Goal: Task Accomplishment & Management: Use online tool/utility

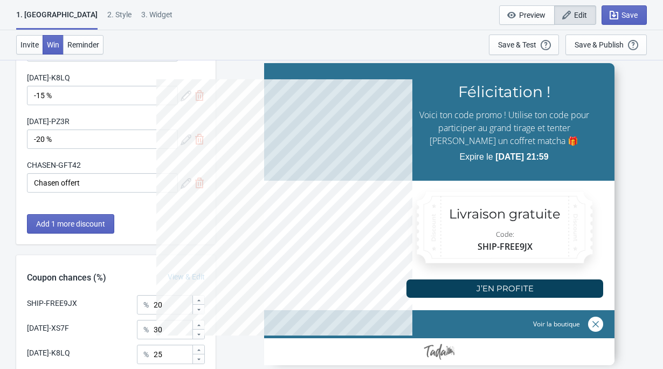
scroll to position [274, 0]
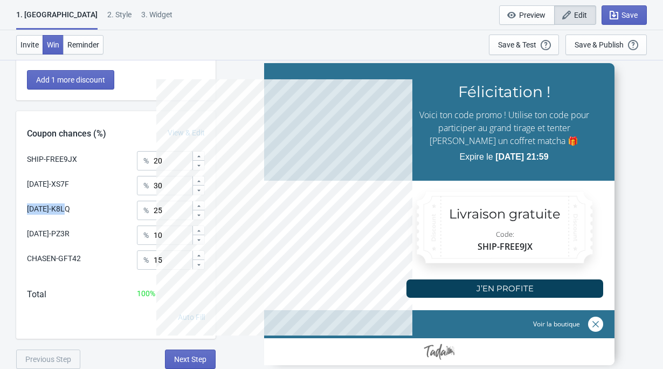
drag, startPoint x: 77, startPoint y: 211, endPoint x: 19, endPoint y: 211, distance: 57.7
click at [19, 211] on div "SHIP-FREE9JX % [DATE]-XS7F % [DATE]-K8LQ % [DATE]-PZ3R % 10 CHASEN-GFT42 % 15" at bounding box center [115, 214] width 199 height 126
copy div "[DATE]-K8LQ"
drag, startPoint x: 79, startPoint y: 234, endPoint x: 25, endPoint y: 234, distance: 54.4
click at [25, 234] on div "SHIP-FREE9JX % [DATE]-XS7F % [DATE]-K8LQ % [DATE]-PZ3R % 10 CHASEN-GFT42 % 15" at bounding box center [115, 214] width 199 height 126
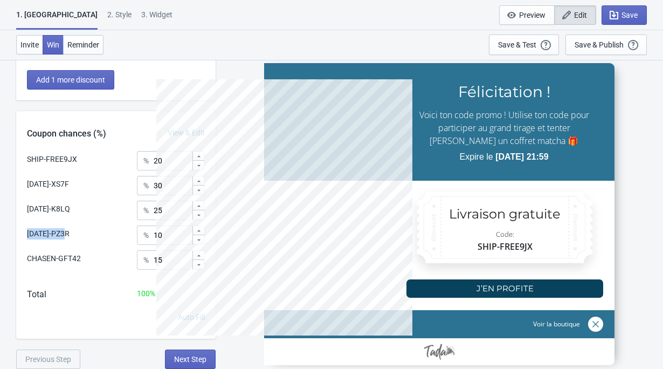
copy div "[DATE]-PZ3R"
click at [535, 44] on div "Save & Test" at bounding box center [517, 44] width 38 height 9
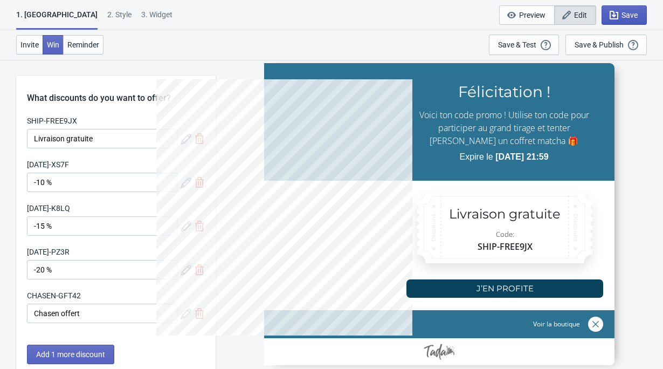
click at [621, 16] on span "Save" at bounding box center [629, 15] width 16 height 9
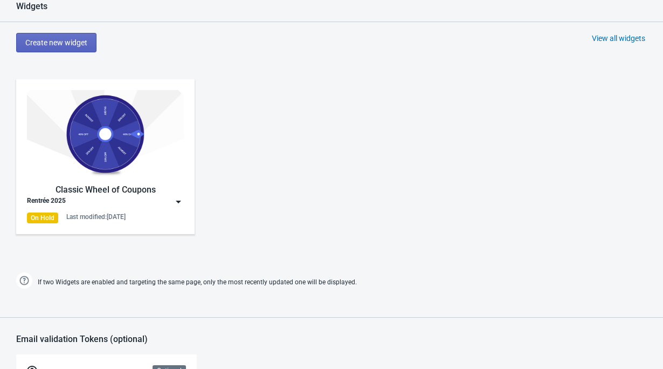
scroll to position [842, 0]
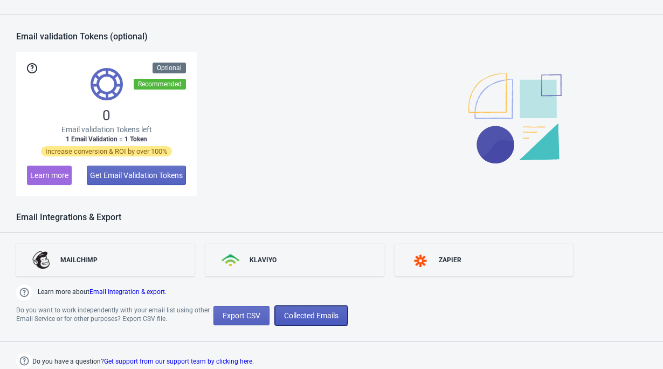
click at [305, 319] on span "Collected Emails" at bounding box center [311, 315] width 54 height 9
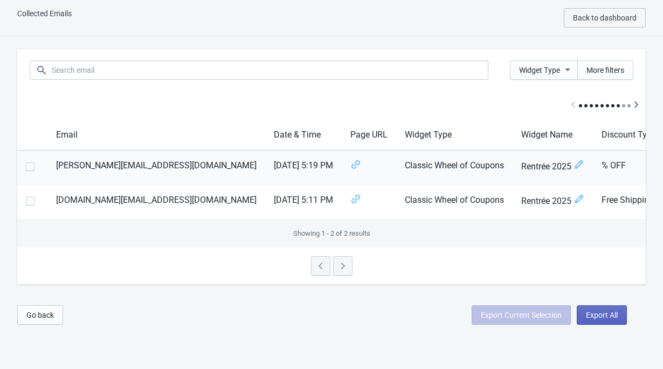
click at [29, 167] on span at bounding box center [30, 166] width 9 height 9
click at [26, 167] on input "checkbox" at bounding box center [26, 171] width 1 height 19
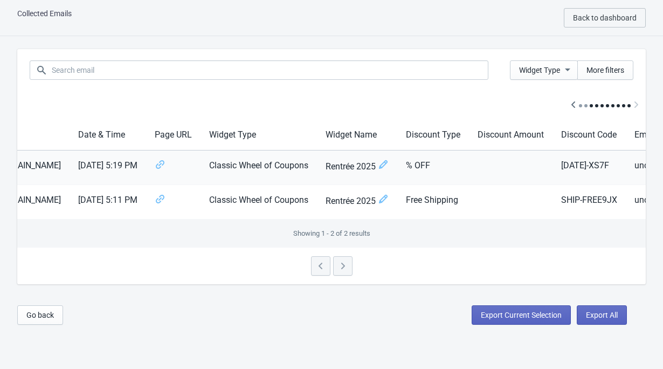
scroll to position [0, 0]
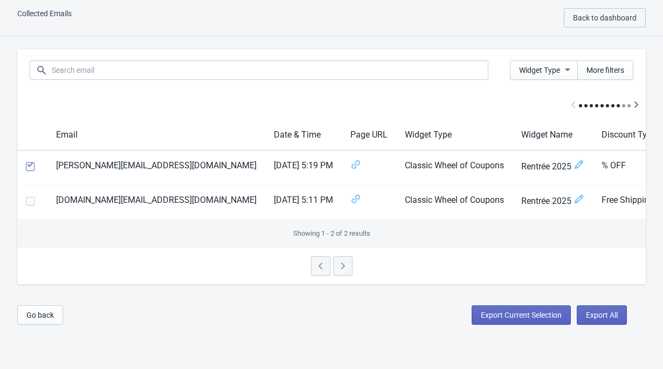
click at [393, 23] on div "Collected Emails Back to dashboard" at bounding box center [331, 18] width 663 height 36
click at [411, 239] on div "Showing 1 - 2 of 2 results" at bounding box center [331, 233] width 628 height 28
click at [32, 165] on span at bounding box center [30, 166] width 9 height 9
click at [26, 165] on input "checkbox" at bounding box center [26, 171] width 1 height 19
checkbox input "false"
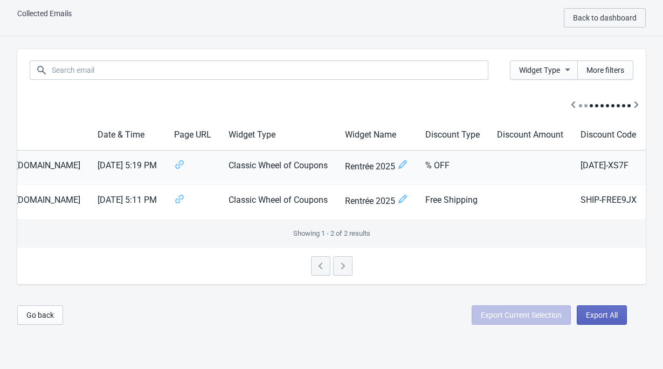
scroll to position [0, 196]
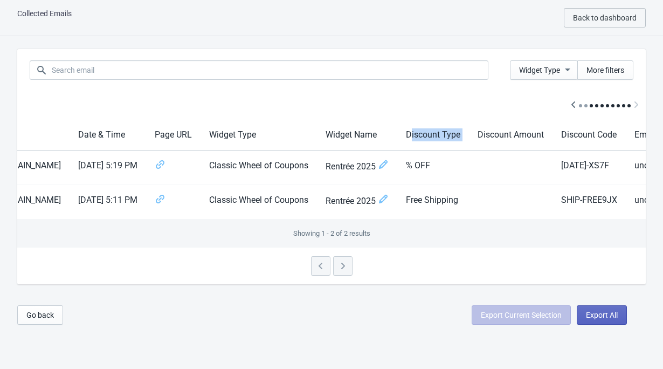
drag, startPoint x: 319, startPoint y: 134, endPoint x: 389, endPoint y: 135, distance: 70.1
click at [389, 135] on tr "Email Date & Time Page URL Widget Type Widget Name Discount Type Discount Amoun…" at bounding box center [277, 135] width 911 height 31
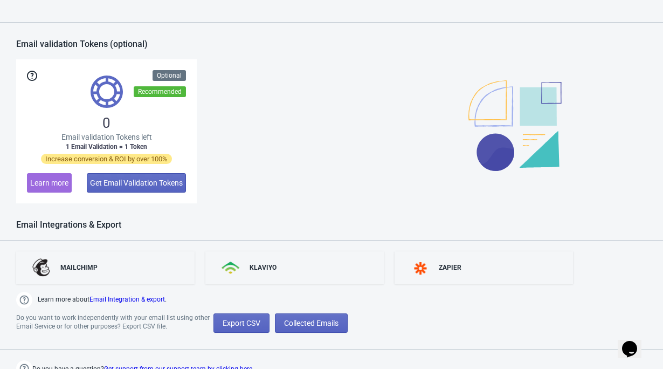
scroll to position [842, 0]
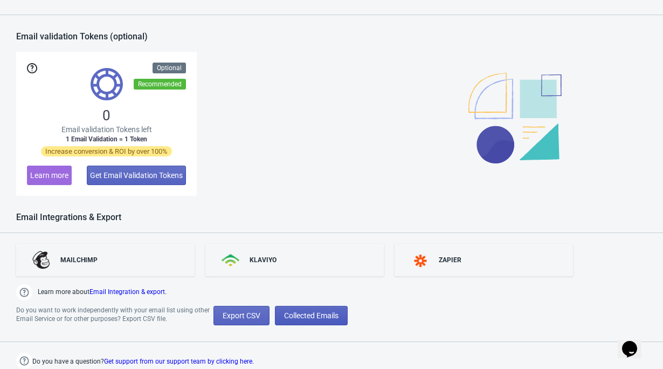
click at [301, 315] on span "Collected Emails" at bounding box center [311, 315] width 54 height 9
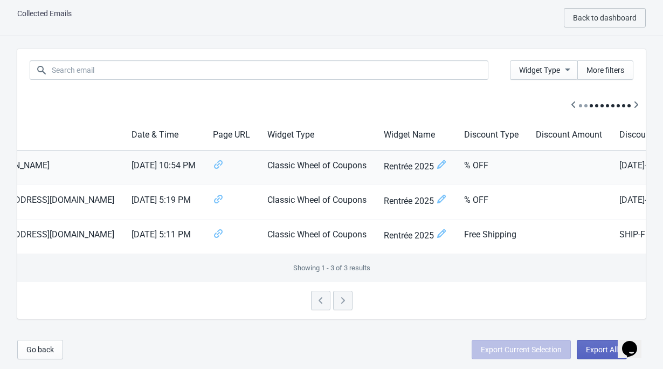
scroll to position [0, 211]
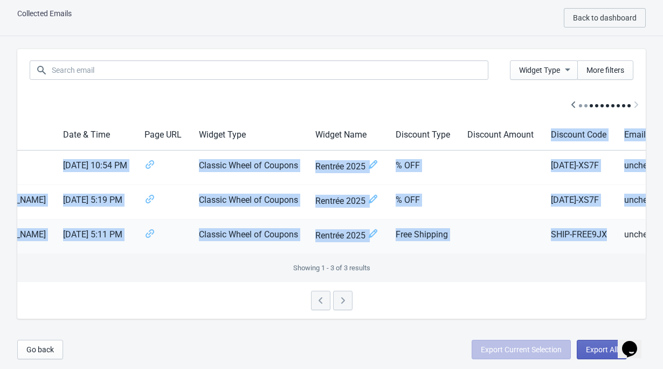
drag, startPoint x: 472, startPoint y: 137, endPoint x: 536, endPoint y: 237, distance: 119.0
click at [536, 237] on table "Email Date & Time Page URL Widget Type Widget Name Discount Type Discount Amoun…" at bounding box center [264, 187] width 916 height 134
click at [542, 237] on td "SHIP-FREE9JX" at bounding box center [578, 236] width 73 height 34
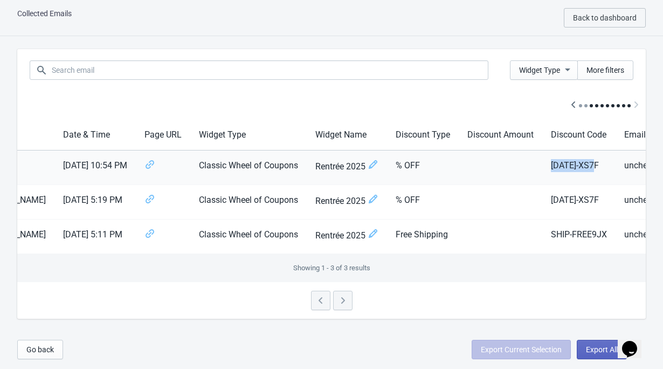
drag, startPoint x: 470, startPoint y: 164, endPoint x: 537, endPoint y: 165, distance: 67.4
click at [542, 165] on td "[DATE]-XS7F" at bounding box center [578, 167] width 73 height 34
click at [542, 169] on td "[DATE]-XS7F" at bounding box center [578, 167] width 73 height 34
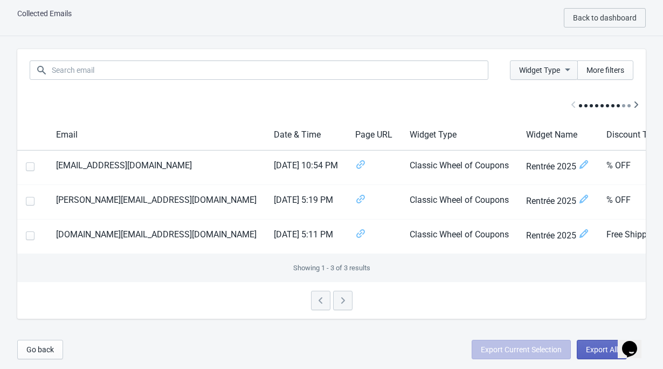
click at [572, 68] on button "Widget Type" at bounding box center [544, 69] width 68 height 19
click at [446, 27] on div "Collected Emails Back to dashboard" at bounding box center [331, 18] width 663 height 36
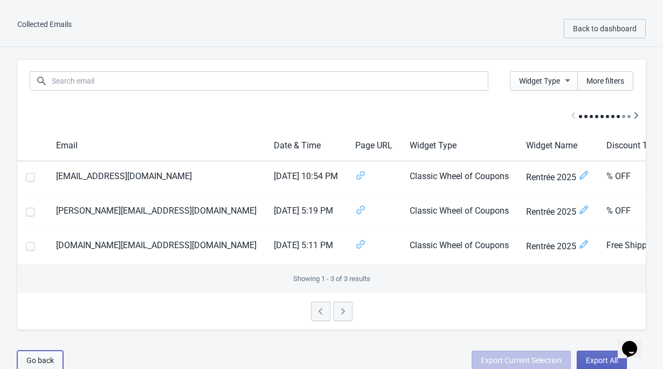
click at [49, 357] on span "Go back" at bounding box center [39, 360] width 27 height 9
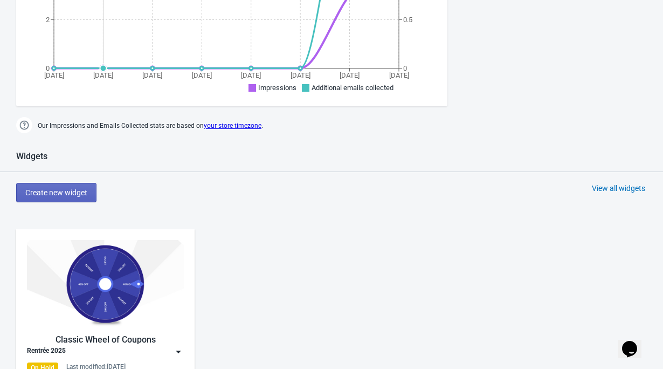
scroll to position [391, 0]
click at [85, 257] on img at bounding box center [105, 283] width 157 height 88
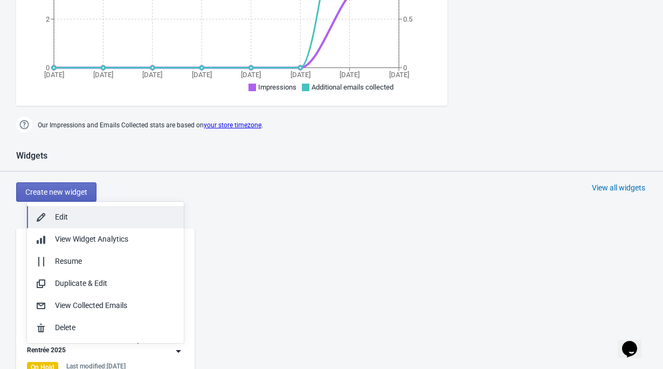
click at [85, 215] on div "Edit" at bounding box center [115, 216] width 120 height 11
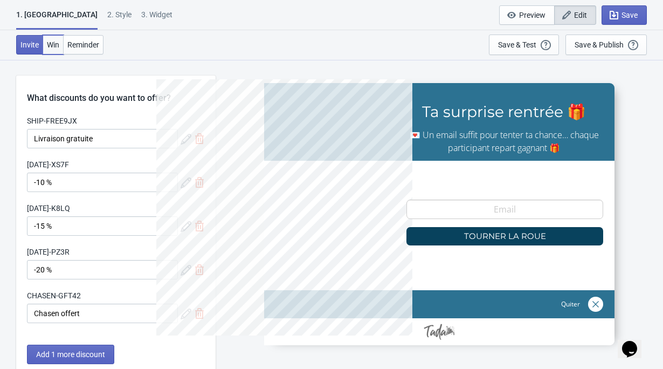
click at [54, 45] on span "Win" at bounding box center [53, 44] width 12 height 9
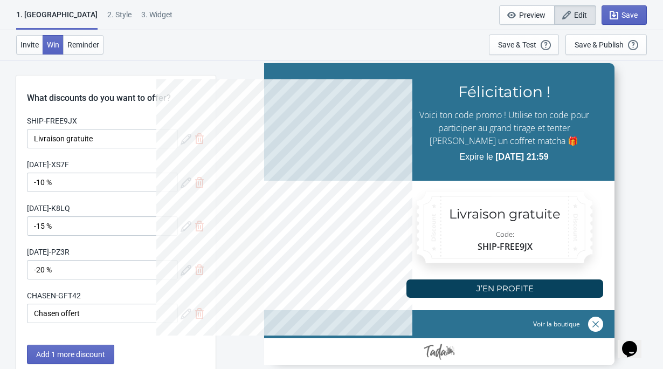
click at [107, 22] on div "2 . Style" at bounding box center [119, 18] width 24 height 19
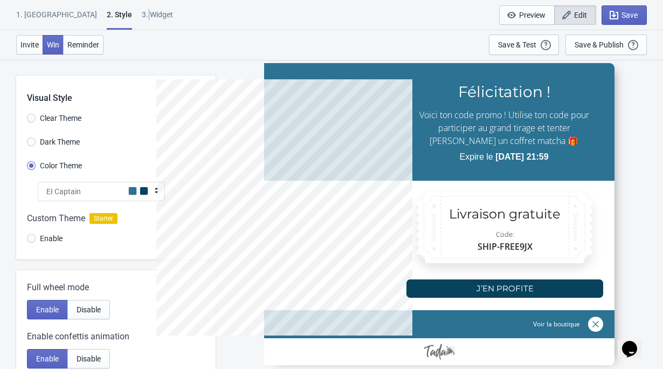
click at [142, 19] on div "3. Widget" at bounding box center [157, 18] width 31 height 19
select select "once"
select select "tab"
select select "1"
select select "left"
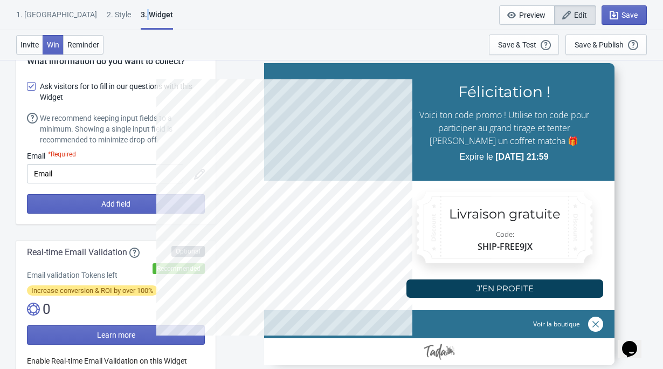
scroll to position [32, 0]
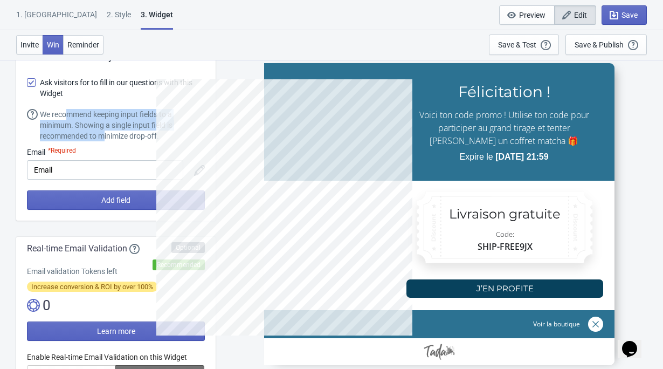
drag, startPoint x: 70, startPoint y: 111, endPoint x: 105, endPoint y: 139, distance: 44.1
click at [105, 139] on div "We recommend keeping input fields to a minimum. Showing a single input field is…" at bounding box center [122, 125] width 165 height 32
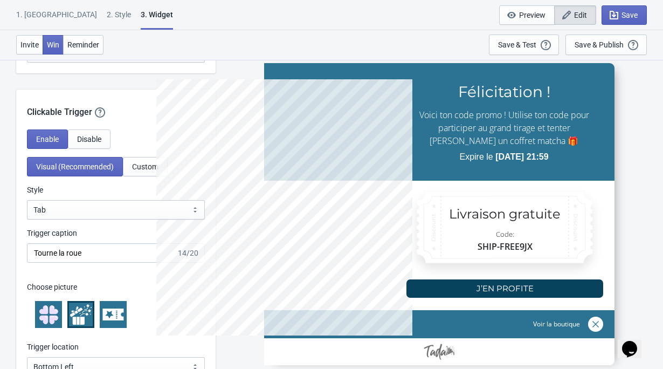
scroll to position [0, 0]
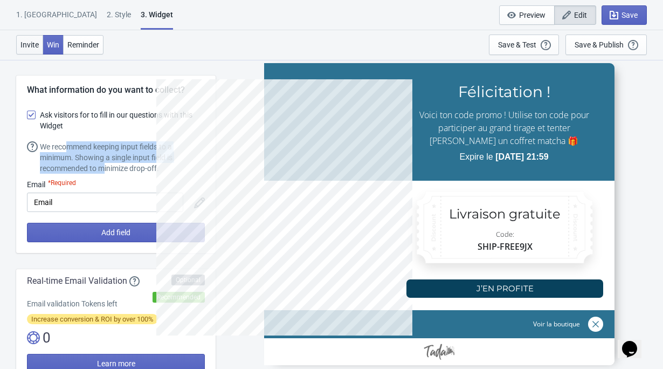
click at [37, 45] on span "Invite" at bounding box center [29, 44] width 18 height 9
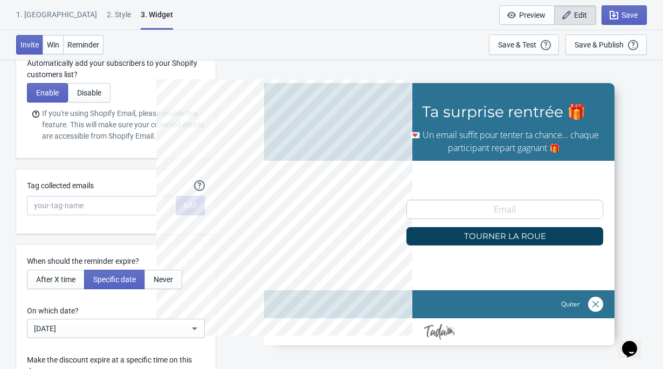
scroll to position [2655, 0]
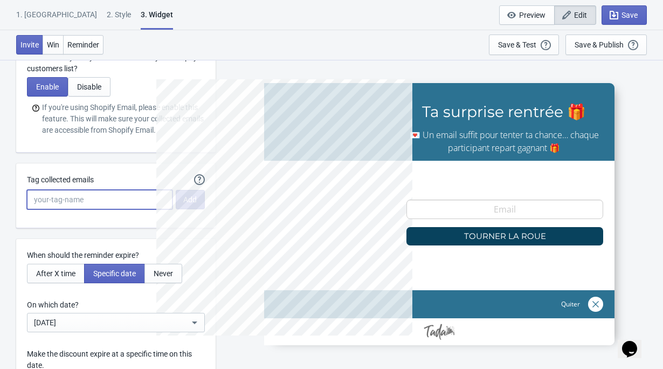
click at [59, 195] on input "Tag collected emails" at bounding box center [100, 199] width 146 height 19
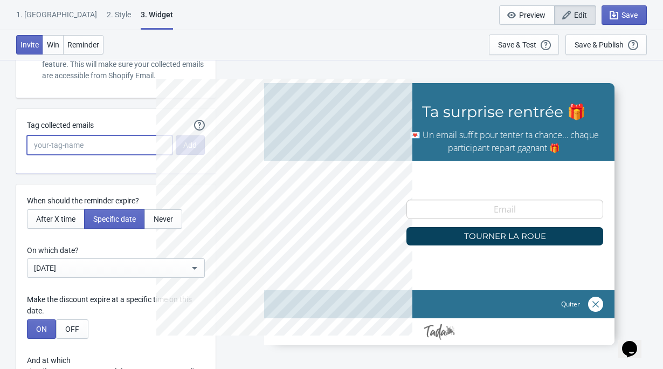
scroll to position [2714, 0]
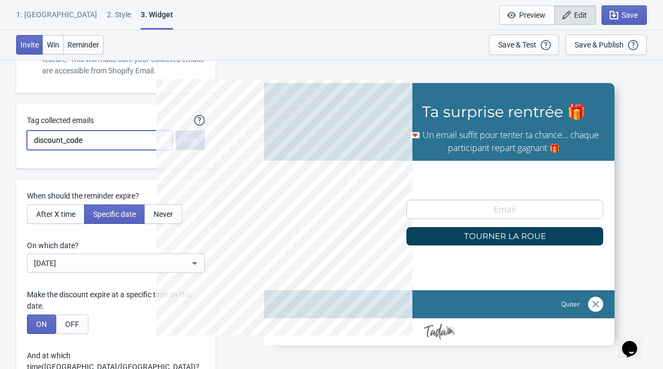
type input "discount_code"
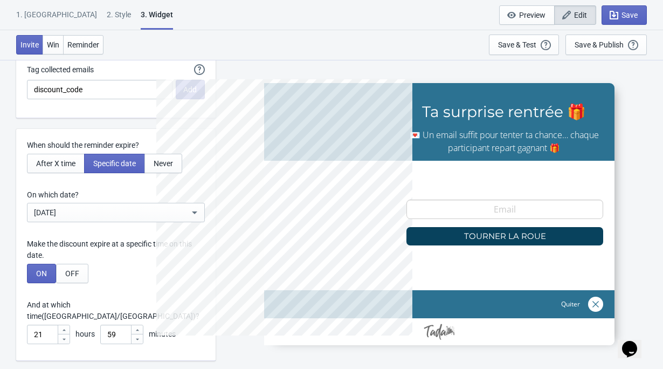
scroll to position [2787, 0]
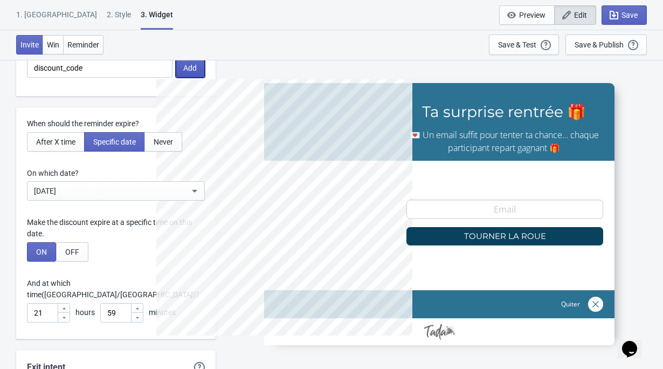
click at [190, 69] on span "Add" at bounding box center [189, 68] width 13 height 9
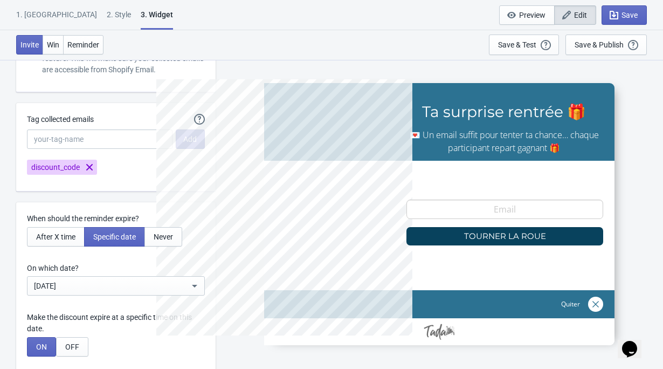
scroll to position [2715, 0]
drag, startPoint x: 28, startPoint y: 120, endPoint x: 104, endPoint y: 123, distance: 76.1
click at [104, 123] on div "Tag collected emails" at bounding box center [100, 120] width 146 height 13
click at [240, 67] on div "SHIP-FREE9JX Ta surprise rentrée 🎁 💌 Un email suffit pour tenter ta chance… cha…" at bounding box center [439, 213] width 437 height 309
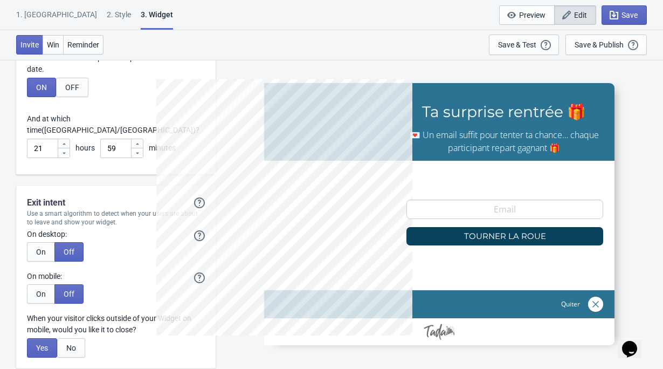
scroll to position [2962, 0]
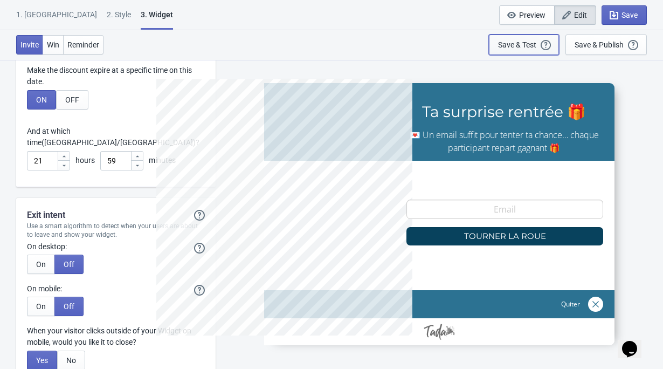
click at [509, 43] on div "Save & Test" at bounding box center [517, 44] width 38 height 9
click at [527, 46] on div "Save & Test" at bounding box center [517, 44] width 38 height 9
click at [520, 43] on div "Save & Test" at bounding box center [517, 44] width 38 height 9
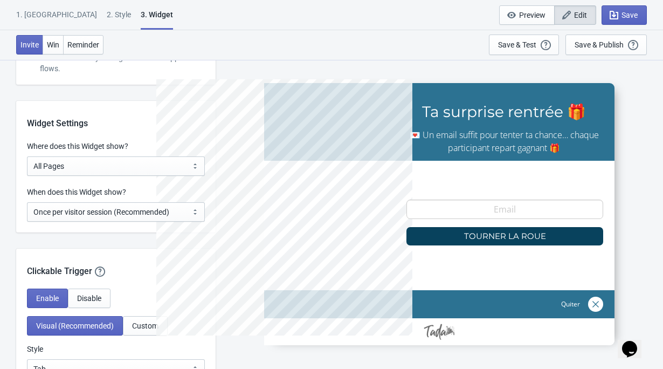
scroll to position [796, 0]
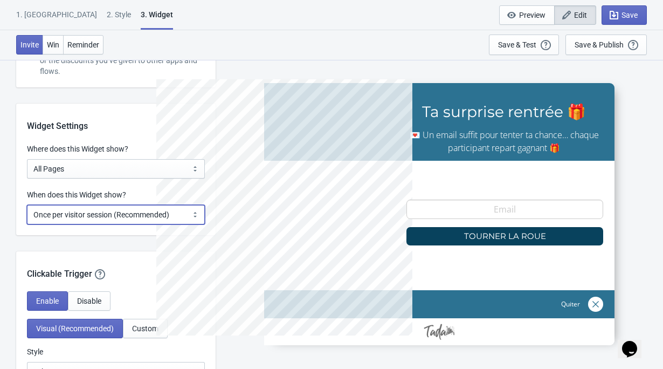
click at [85, 211] on select "Every new visit of page Once every period of time Once per visitor session (Rec…" at bounding box center [116, 214] width 178 height 19
click at [27, 205] on select "Every new visit of page Once every period of time Once per visitor session (Rec…" at bounding box center [116, 214] width 178 height 19
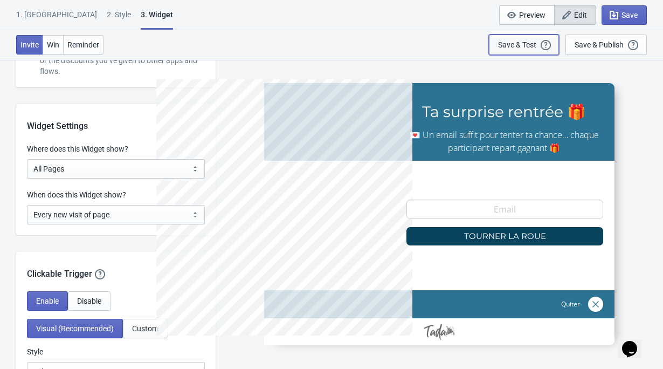
click at [531, 50] on div "Save & Test Open a Widget Preview of your site so that you can try it out. It w…" at bounding box center [524, 45] width 52 height 12
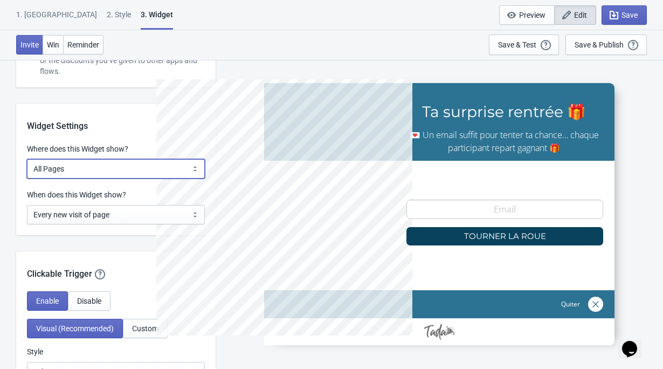
click at [86, 170] on select "All Pages All Product Pages All Blog Pages All Static Pages Specific Product(s)…" at bounding box center [116, 168] width 178 height 19
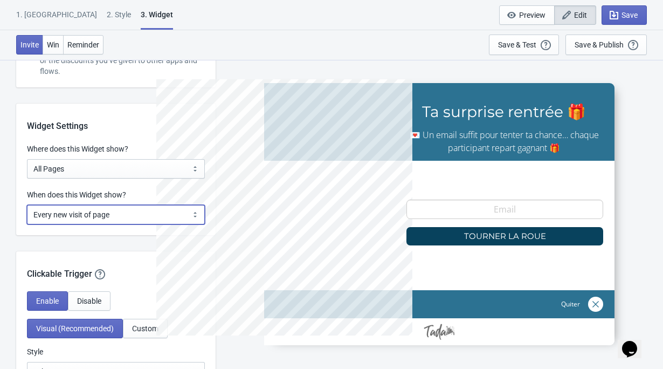
click at [102, 222] on select "Every new visit of page Once every period of time Once per visitor session (Rec…" at bounding box center [116, 214] width 178 height 19
click at [27, 205] on select "Every new visit of page Once every period of time Once per visitor session (Rec…" at bounding box center [116, 214] width 178 height 19
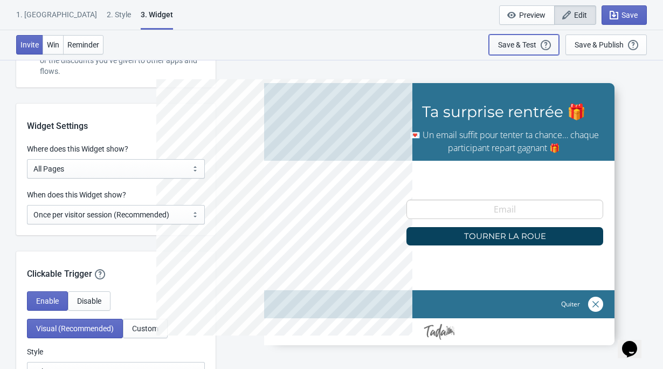
click at [516, 39] on div "Save & Test Open a Widget Preview of your site so that you can try it out. It w…" at bounding box center [524, 45] width 52 height 12
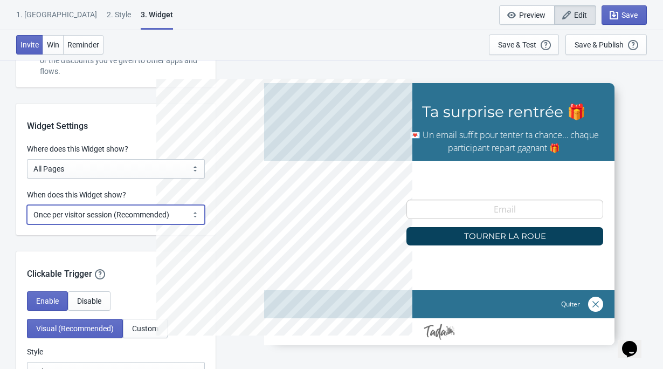
click at [122, 210] on select "Every new visit of page Once every period of time Once per visitor session (Rec…" at bounding box center [116, 214] width 178 height 19
select select "every"
click at [27, 205] on select "Every new visit of page Once every period of time Once per visitor session (Rec…" at bounding box center [116, 214] width 178 height 19
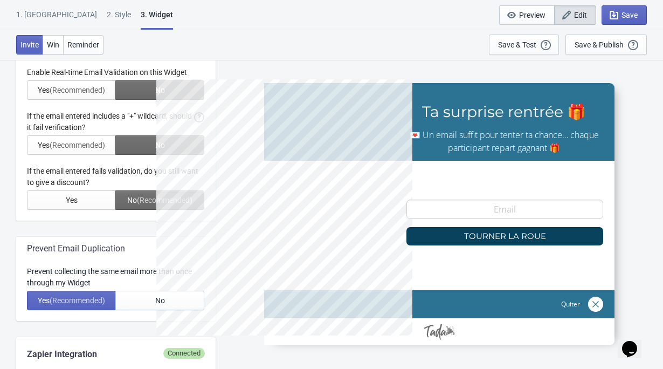
scroll to position [314, 0]
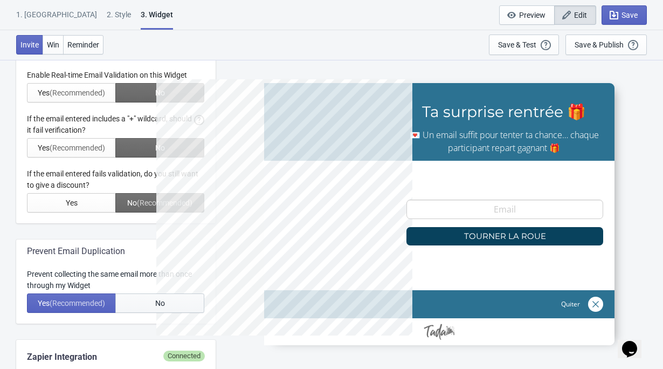
click at [142, 302] on button "No" at bounding box center [159, 302] width 89 height 19
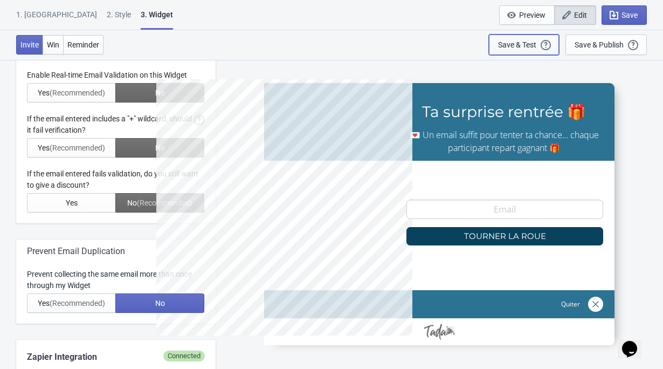
click at [516, 45] on div "Save & Test" at bounding box center [517, 44] width 38 height 9
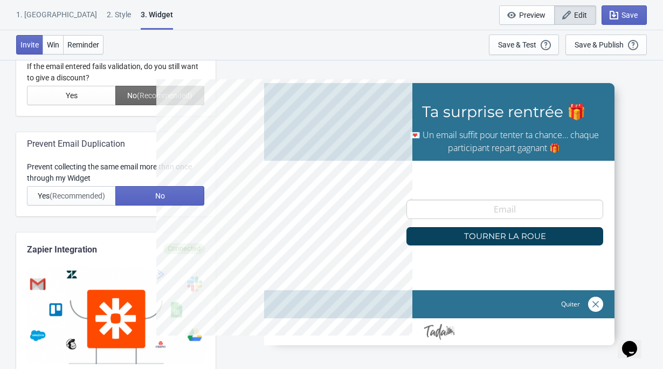
scroll to position [420, 0]
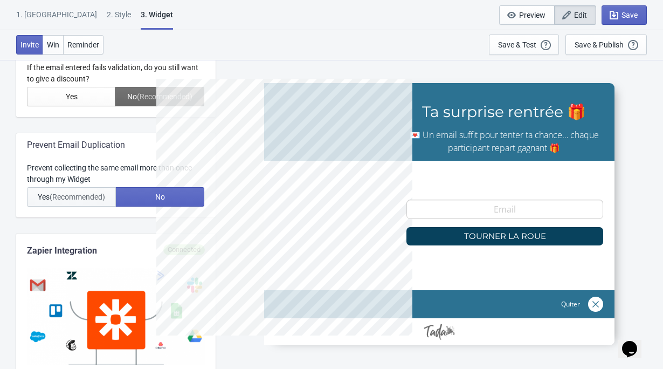
click at [89, 197] on span "(Recommended)" at bounding box center [78, 196] width 56 height 9
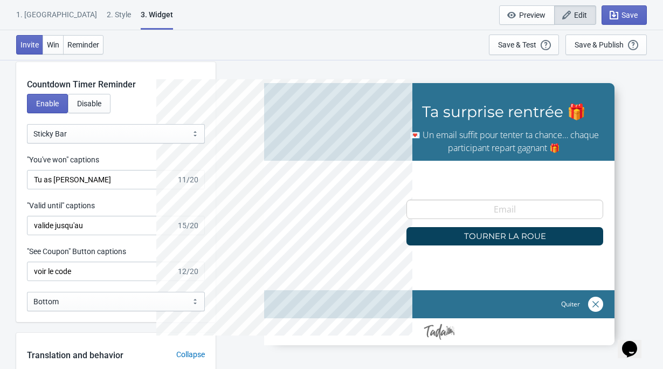
scroll to position [1331, 0]
click at [92, 42] on span "Reminder" at bounding box center [83, 44] width 32 height 9
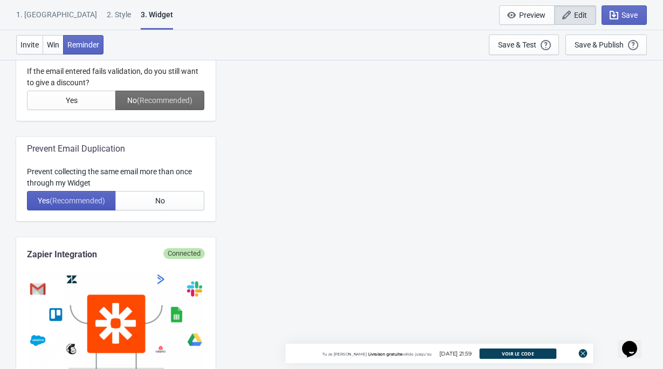
scroll to position [423, 0]
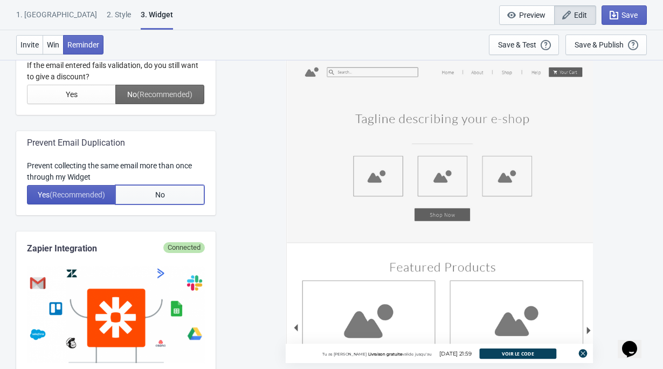
click at [135, 195] on button "No" at bounding box center [159, 194] width 89 height 19
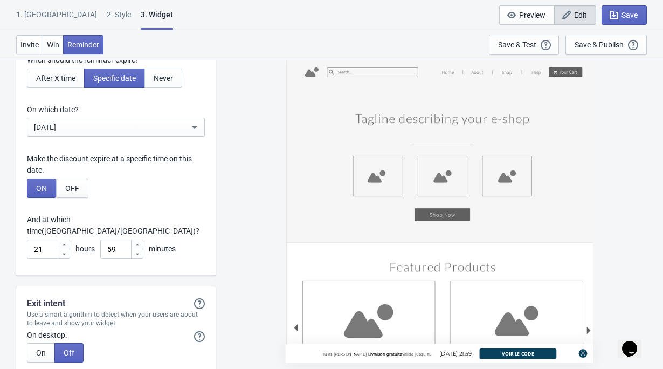
scroll to position [3126, 0]
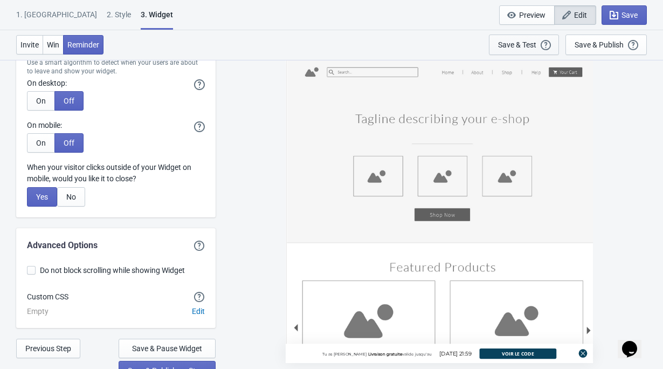
click at [527, 40] on div "Save & Test" at bounding box center [517, 44] width 38 height 9
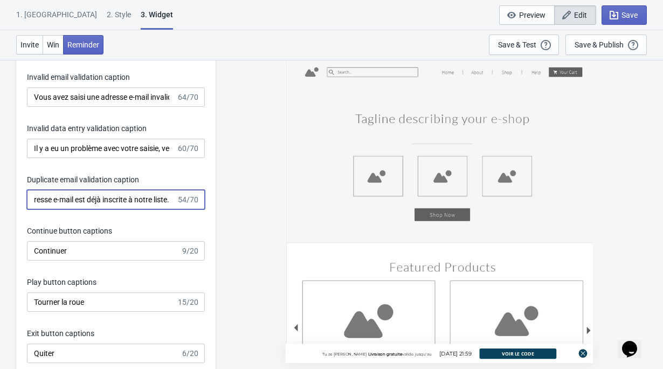
scroll to position [0, 41]
drag, startPoint x: 33, startPoint y: 201, endPoint x: 181, endPoint y: 200, distance: 147.7
click at [181, 200] on div "Votre adresse e-mail est déjà inscrite à notre liste. 54/70" at bounding box center [116, 199] width 178 height 19
click at [152, 200] on input "Votre adresse e-mail est déjà inscrite à notre liste." at bounding box center [101, 199] width 149 height 19
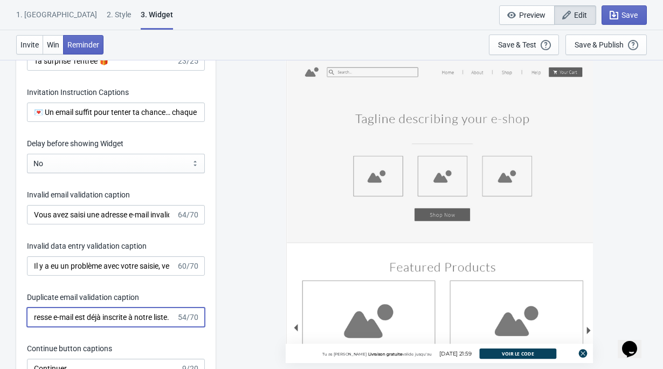
scroll to position [1731, 0]
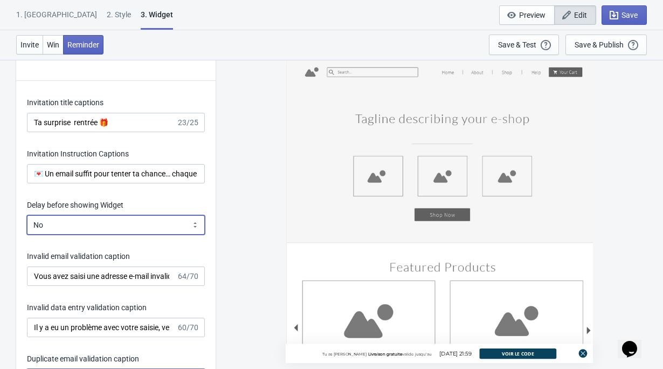
click at [129, 222] on select "Yes No" at bounding box center [116, 224] width 178 height 19
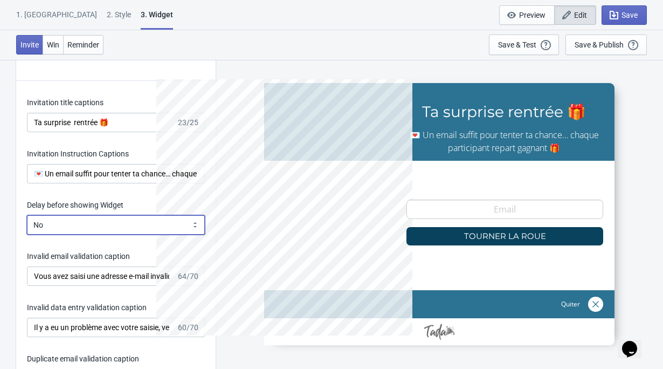
click at [27, 215] on select "Yes No" at bounding box center [116, 224] width 178 height 19
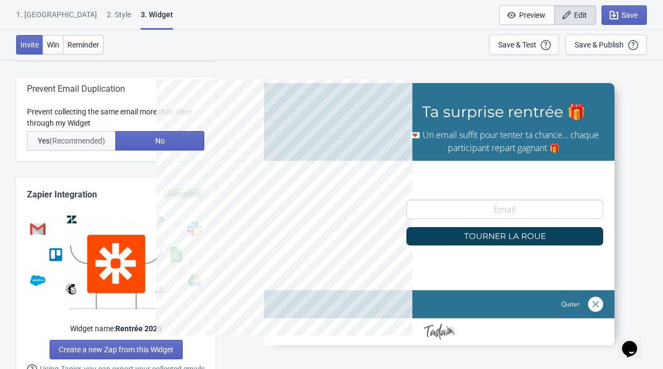
scroll to position [463, 0]
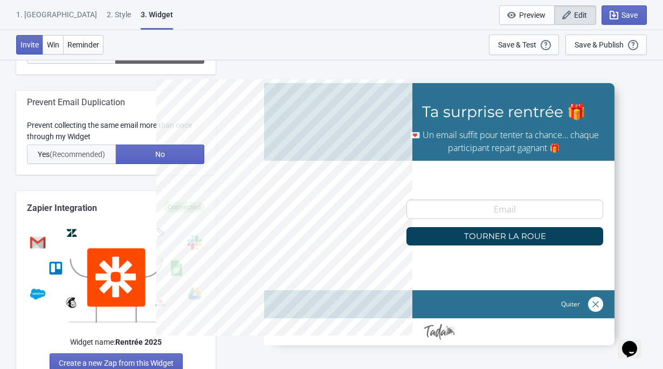
click at [77, 156] on span "(Recommended)" at bounding box center [78, 154] width 56 height 9
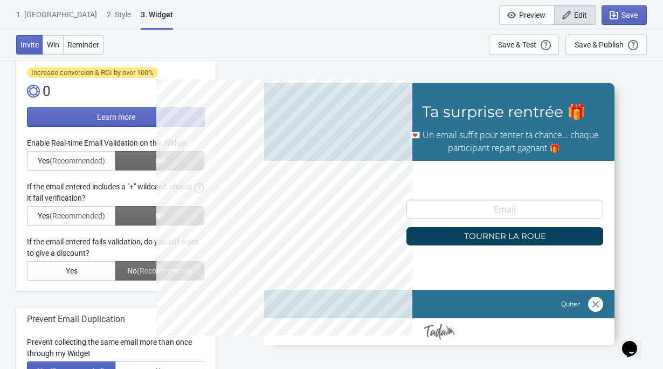
scroll to position [0, 0]
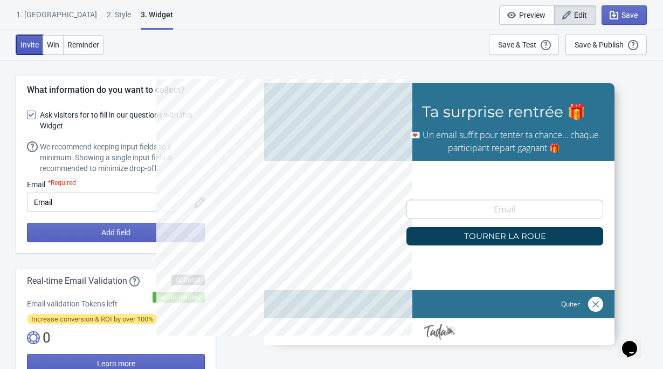
click at [36, 39] on button "Invite" at bounding box center [29, 44] width 27 height 19
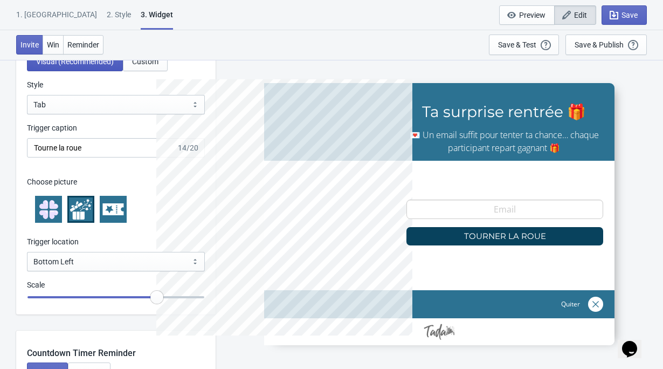
scroll to position [1063, 0]
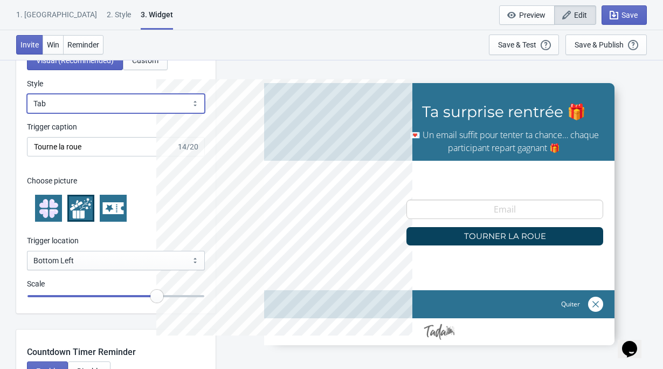
click at [94, 102] on select "Square Circle Tab" at bounding box center [116, 103] width 178 height 19
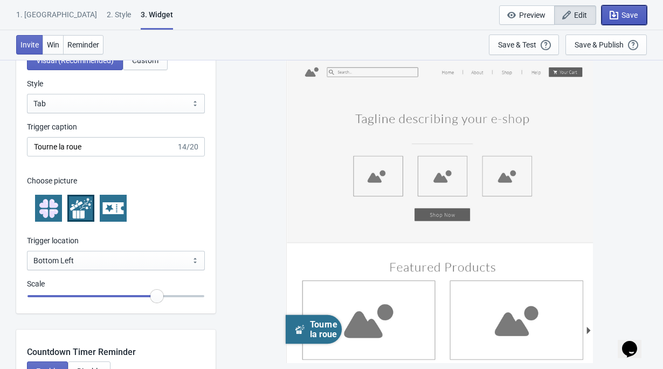
click at [622, 19] on span "Save" at bounding box center [629, 15] width 16 height 9
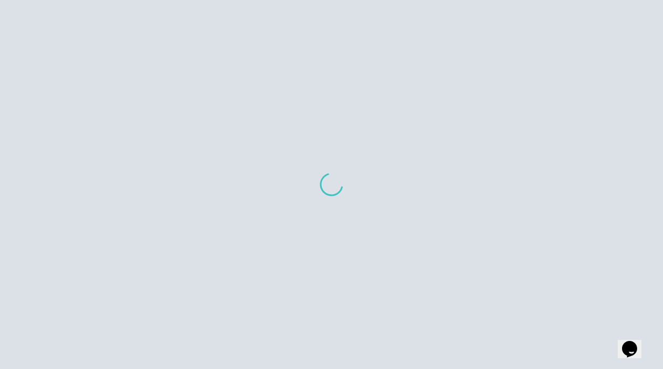
scroll to position [842, 0]
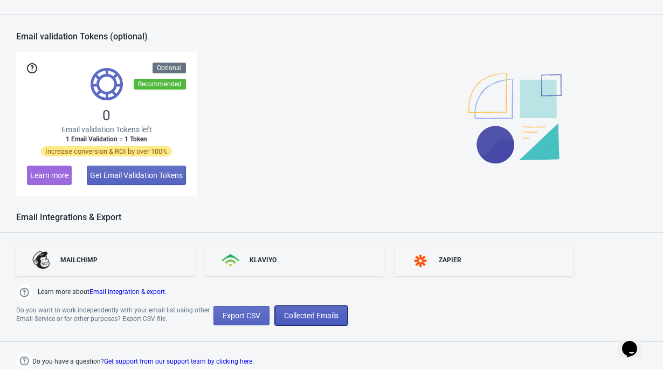
click at [321, 308] on button "Collected Emails" at bounding box center [311, 315] width 73 height 19
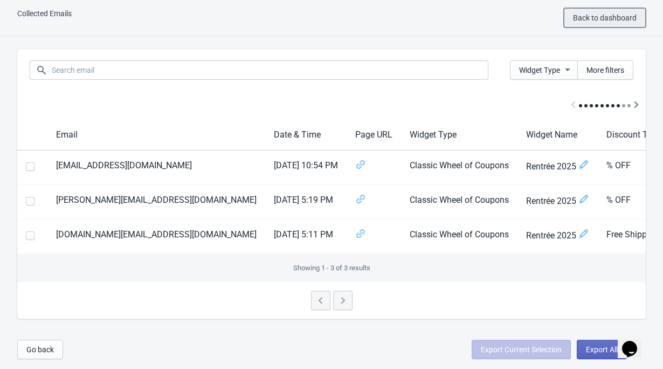
click at [577, 14] on span "Back to dashboard" at bounding box center [605, 17] width 64 height 9
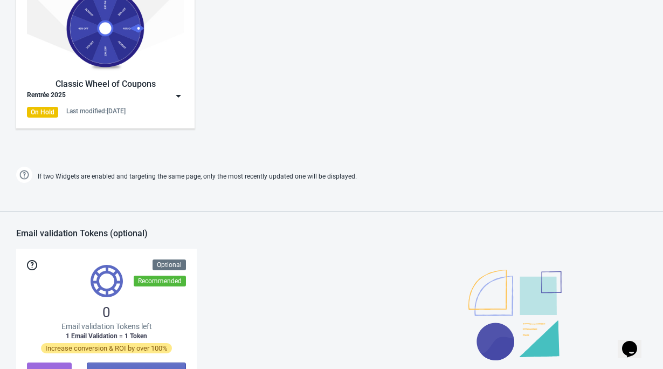
scroll to position [721, 0]
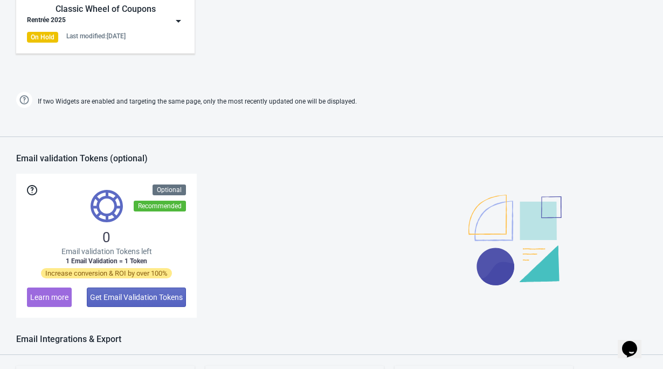
click at [127, 20] on div "Rentrée 2025" at bounding box center [105, 21] width 157 height 11
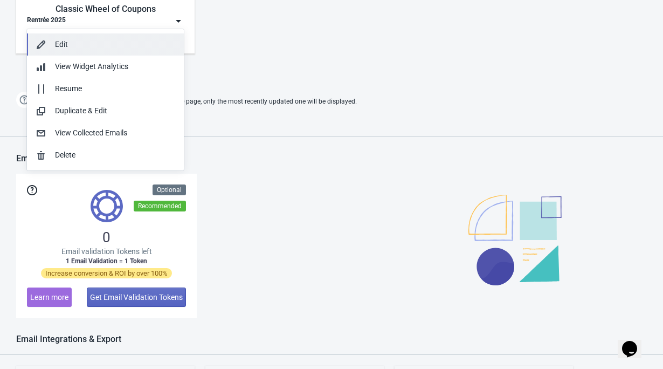
click at [117, 38] on button "Edit" at bounding box center [105, 44] width 157 height 22
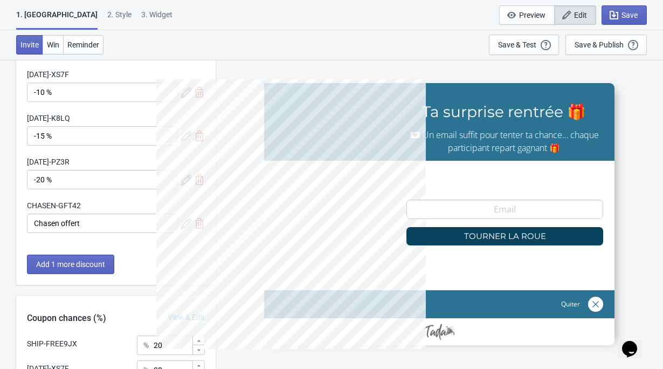
scroll to position [274, 0]
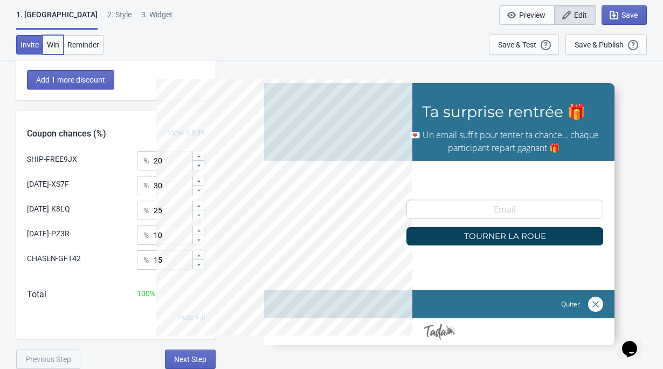
click at [52, 46] on span "Win" at bounding box center [53, 44] width 12 height 9
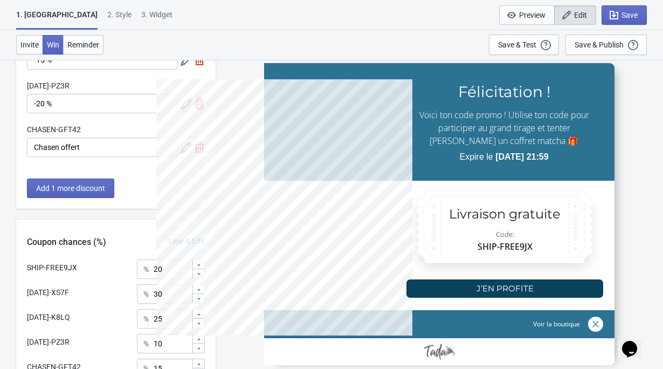
scroll to position [0, 0]
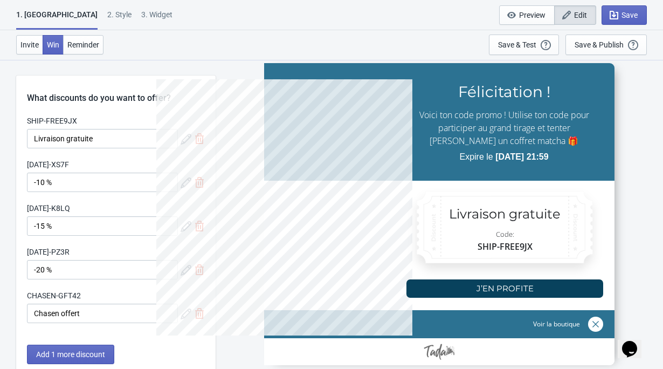
click at [107, 20] on div "2 . Style" at bounding box center [119, 18] width 24 height 19
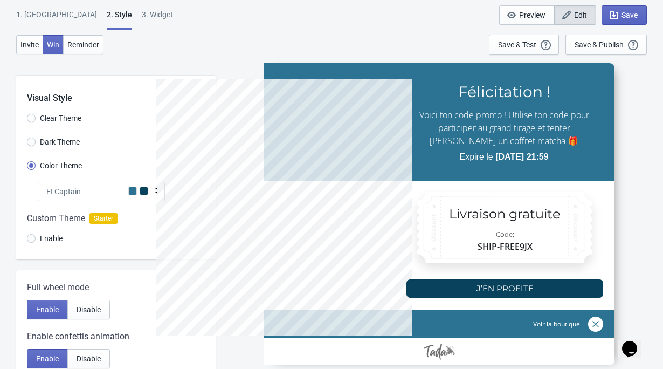
scroll to position [297, 0]
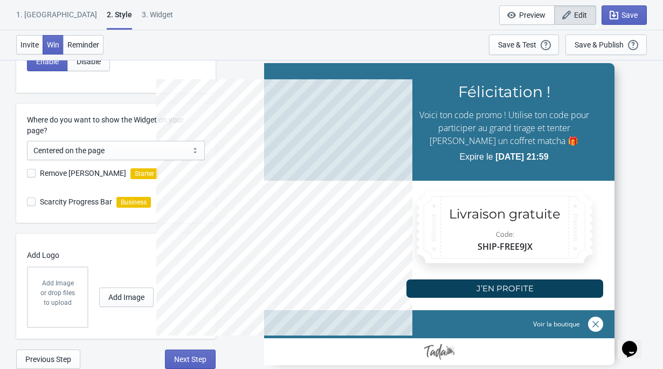
click at [142, 23] on div "3. Widget" at bounding box center [157, 18] width 31 height 19
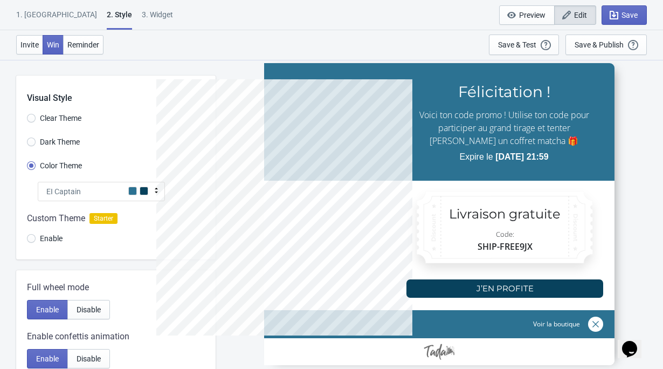
select select "tab"
select select "1"
select select "left"
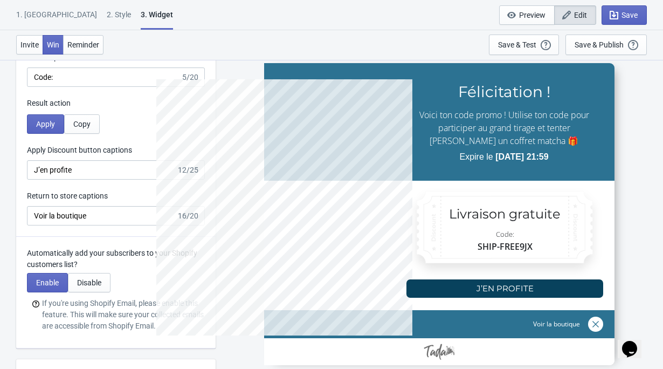
scroll to position [2462, 0]
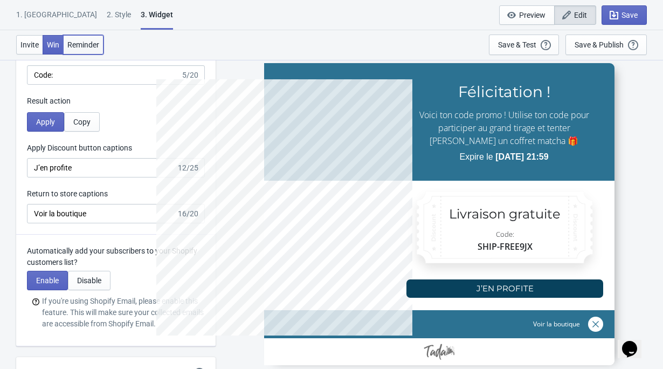
click at [87, 42] on span "Reminder" at bounding box center [83, 44] width 32 height 9
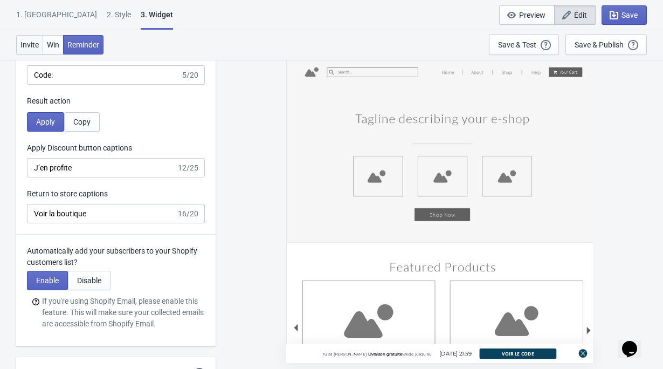
click at [36, 38] on button "Invite" at bounding box center [29, 44] width 27 height 19
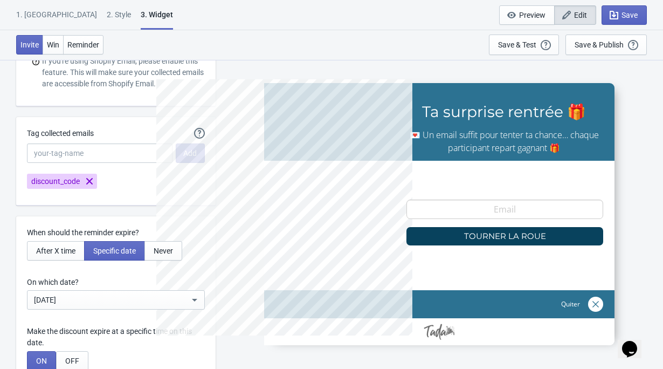
scroll to position [2701, 0]
click at [577, 14] on span "Edit" at bounding box center [580, 15] width 13 height 9
click at [66, 181] on span "discount_code" at bounding box center [55, 181] width 49 height 11
click at [52, 181] on span "discount_code" at bounding box center [55, 181] width 49 height 11
click at [131, 151] on input "Tag collected emails" at bounding box center [100, 153] width 146 height 19
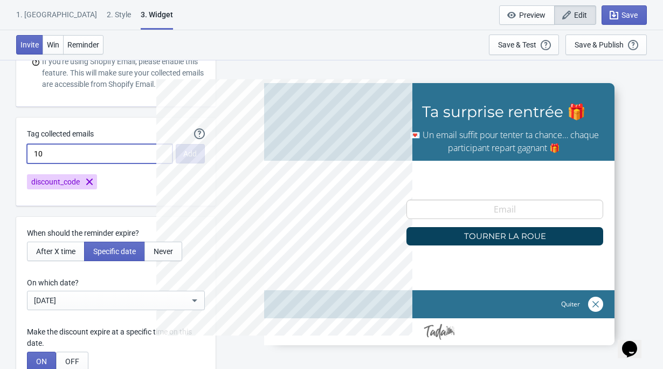
type input "1"
type input "discount_10"
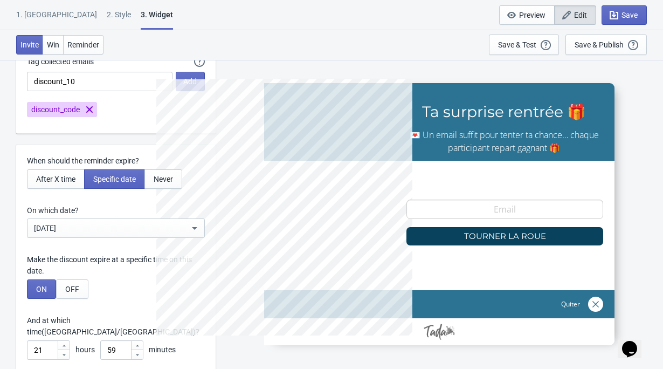
scroll to position [2776, 0]
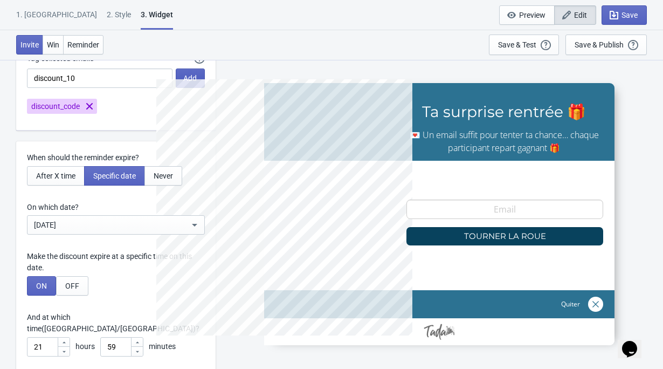
click at [189, 75] on span "Add" at bounding box center [189, 78] width 13 height 9
click at [124, 106] on span "discount_10" at bounding box center [130, 106] width 41 height 11
click at [43, 15] on div "1. [GEOGRAPHIC_DATA]" at bounding box center [56, 18] width 81 height 19
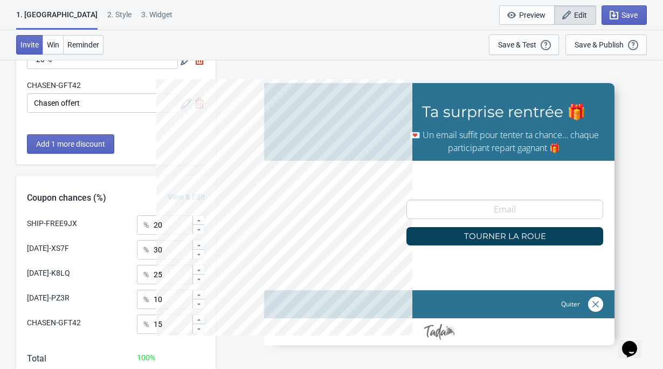
scroll to position [211, 0]
click at [107, 15] on div "2 . Style" at bounding box center [119, 18] width 24 height 19
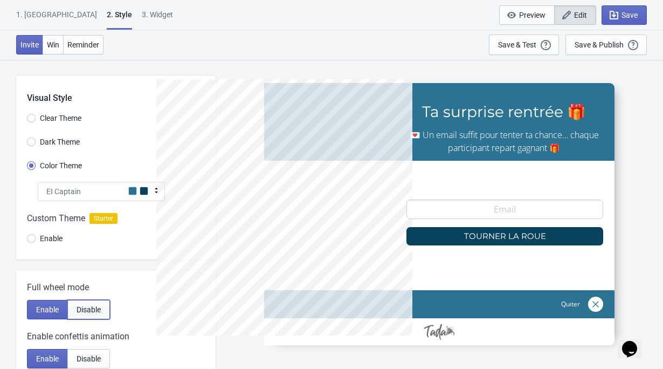
click at [84, 312] on span "Disable" at bounding box center [89, 309] width 24 height 9
radio input "true"
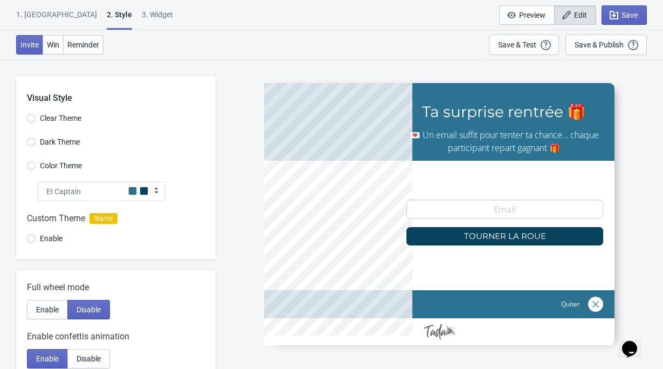
click at [38, 17] on div "1. [GEOGRAPHIC_DATA]" at bounding box center [56, 18] width 81 height 19
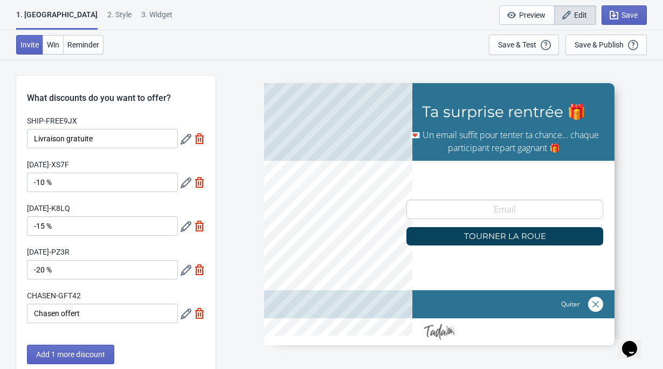
click at [184, 140] on icon at bounding box center [186, 139] width 11 height 11
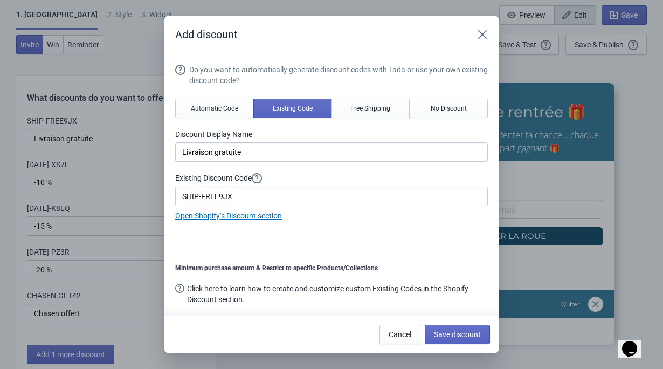
click at [222, 290] on div "Click here to learn how to create and customize custom Existing Codes in the Sh…" at bounding box center [337, 294] width 301 height 22
click at [213, 112] on span "Automatic Code" at bounding box center [214, 108] width 47 height 9
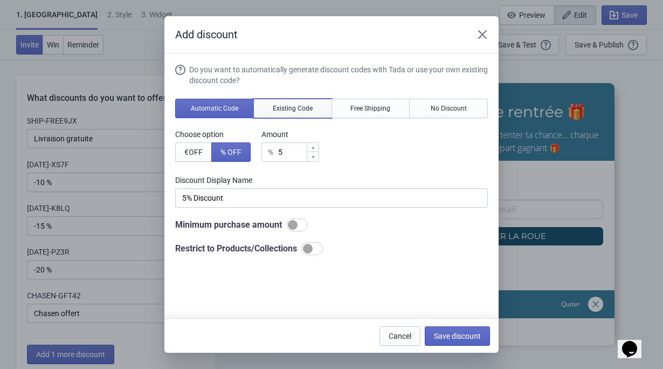
click at [297, 106] on span "Existing Code" at bounding box center [293, 108] width 40 height 9
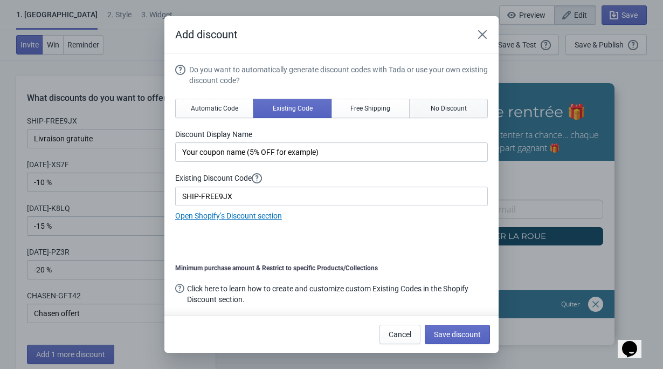
click at [436, 110] on span "No Discount" at bounding box center [449, 108] width 36 height 9
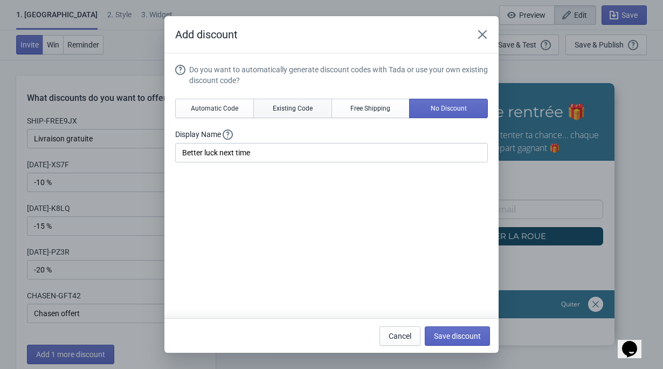
click at [301, 108] on span "Existing Code" at bounding box center [293, 108] width 40 height 9
type input "Your coupon name (5% OFF for example)"
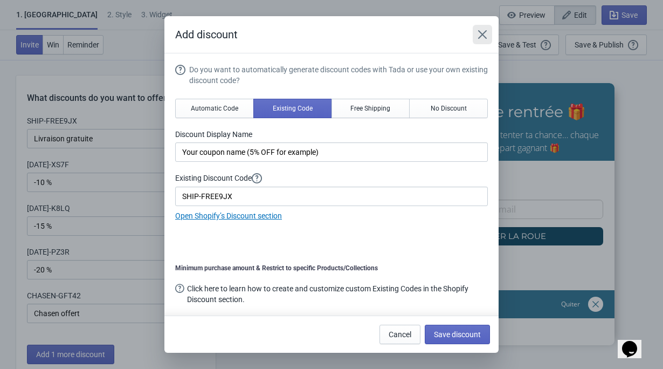
click at [481, 33] on icon "Close" at bounding box center [482, 34] width 9 height 9
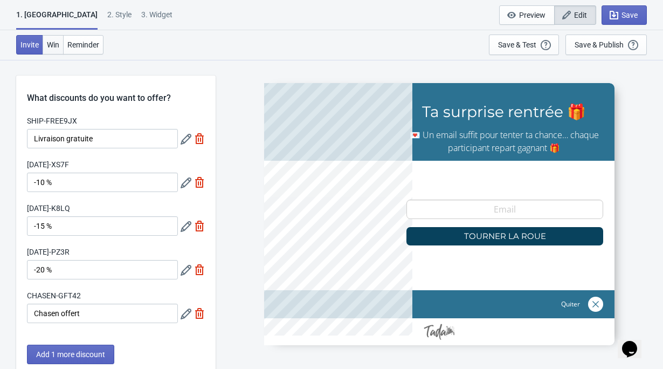
click at [52, 49] on button "Win" at bounding box center [53, 44] width 21 height 19
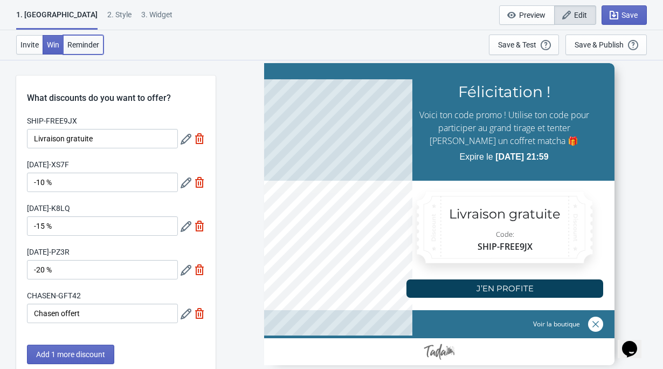
click at [87, 52] on button "Reminder" at bounding box center [83, 44] width 40 height 19
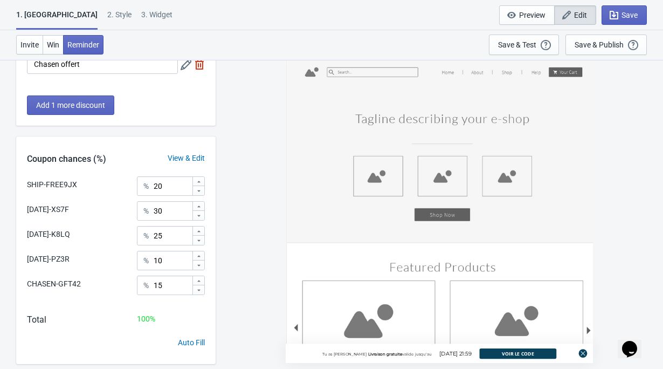
scroll to position [274, 0]
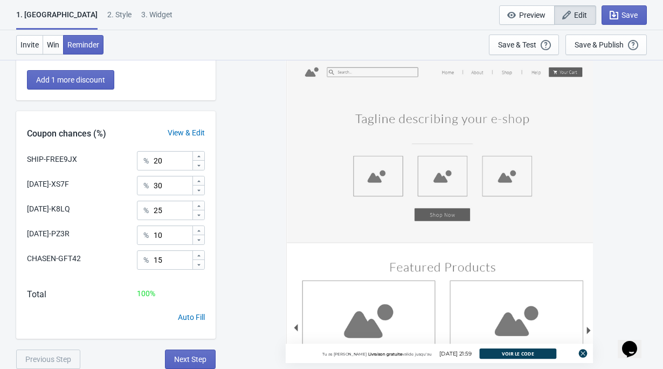
click at [182, 129] on div "View & Edit" at bounding box center [186, 132] width 59 height 11
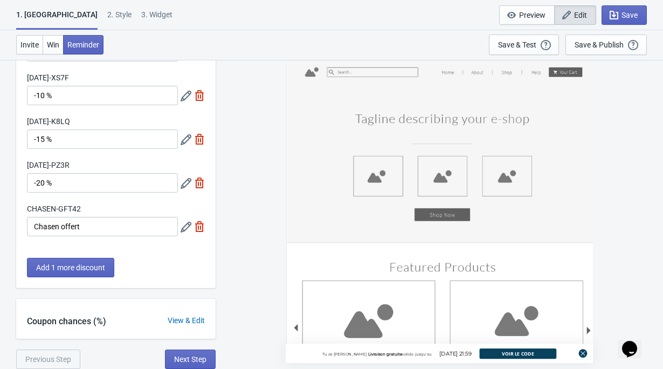
click at [183, 320] on div "View & Edit" at bounding box center [186, 320] width 59 height 11
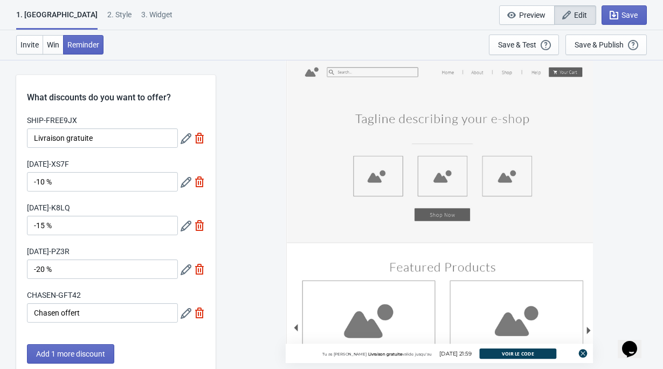
scroll to position [0, 0]
click at [185, 139] on icon at bounding box center [186, 139] width 11 height 11
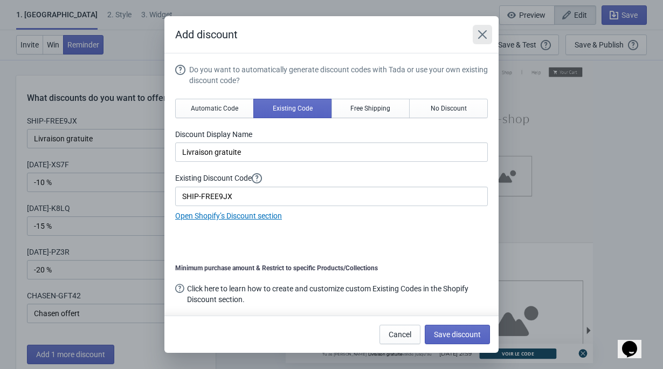
click at [481, 31] on icon "Close" at bounding box center [482, 34] width 11 height 11
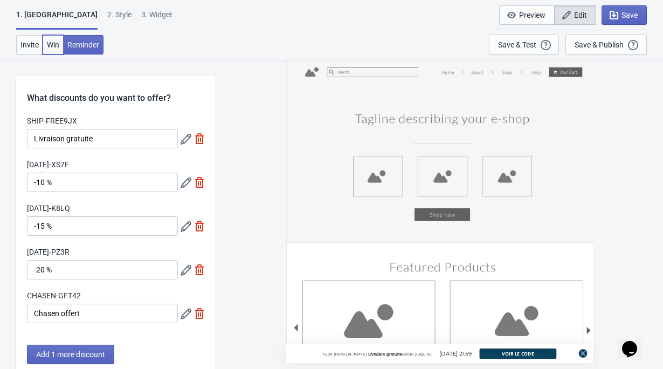
click at [53, 51] on button "Win" at bounding box center [53, 44] width 21 height 19
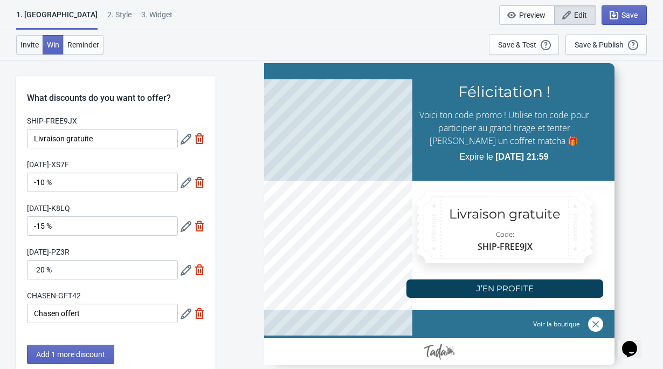
click at [31, 45] on span "Invite" at bounding box center [29, 44] width 18 height 9
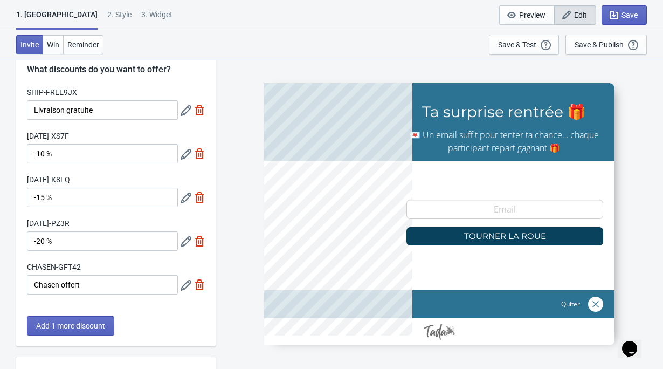
scroll to position [23, 0]
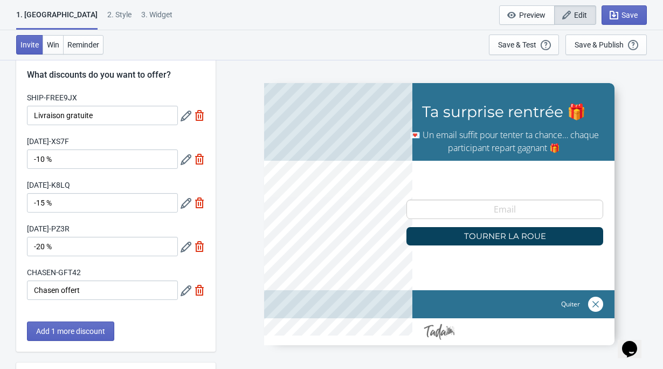
click at [67, 29] on div "1. Coupon 2 . Style 3. Widget" at bounding box center [96, 19] width 161 height 20
click at [107, 19] on div "2 . Style" at bounding box center [119, 18] width 24 height 19
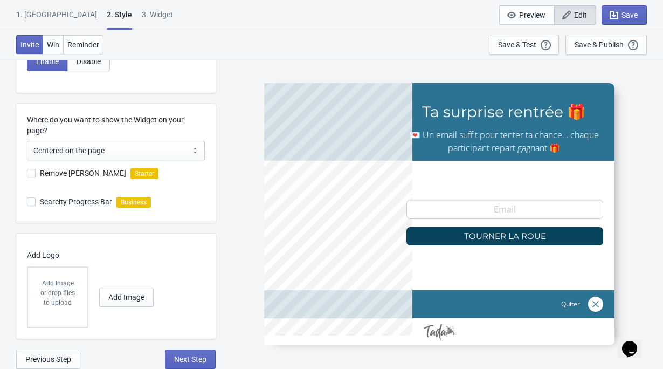
scroll to position [0, 0]
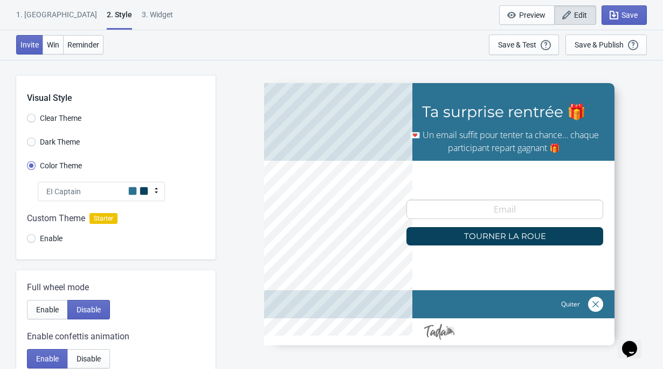
click at [45, 9] on div "1. [GEOGRAPHIC_DATA]" at bounding box center [56, 18] width 81 height 19
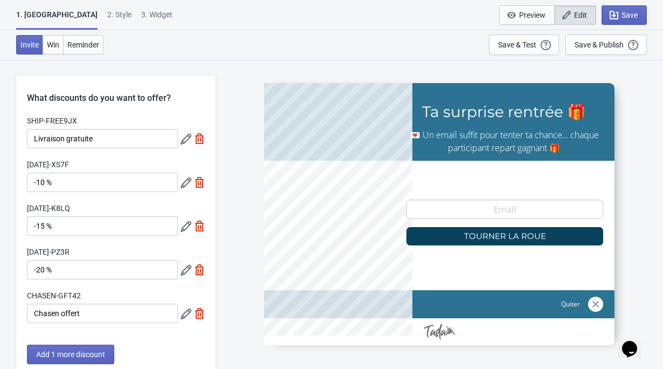
click at [141, 15] on div "3. Widget" at bounding box center [156, 18] width 31 height 19
select select "tab"
select select "1"
select select "left"
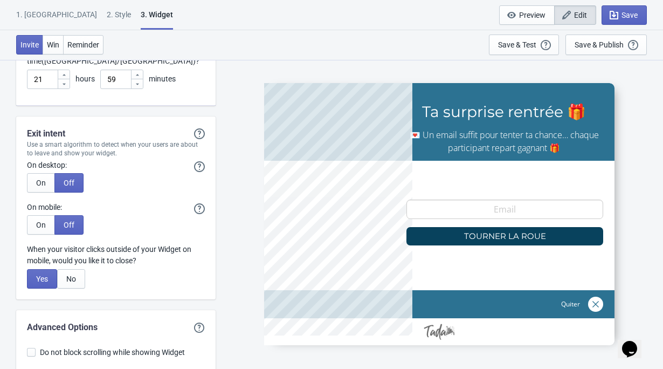
scroll to position [3126, 0]
